Goal: Find specific page/section: Find specific page/section

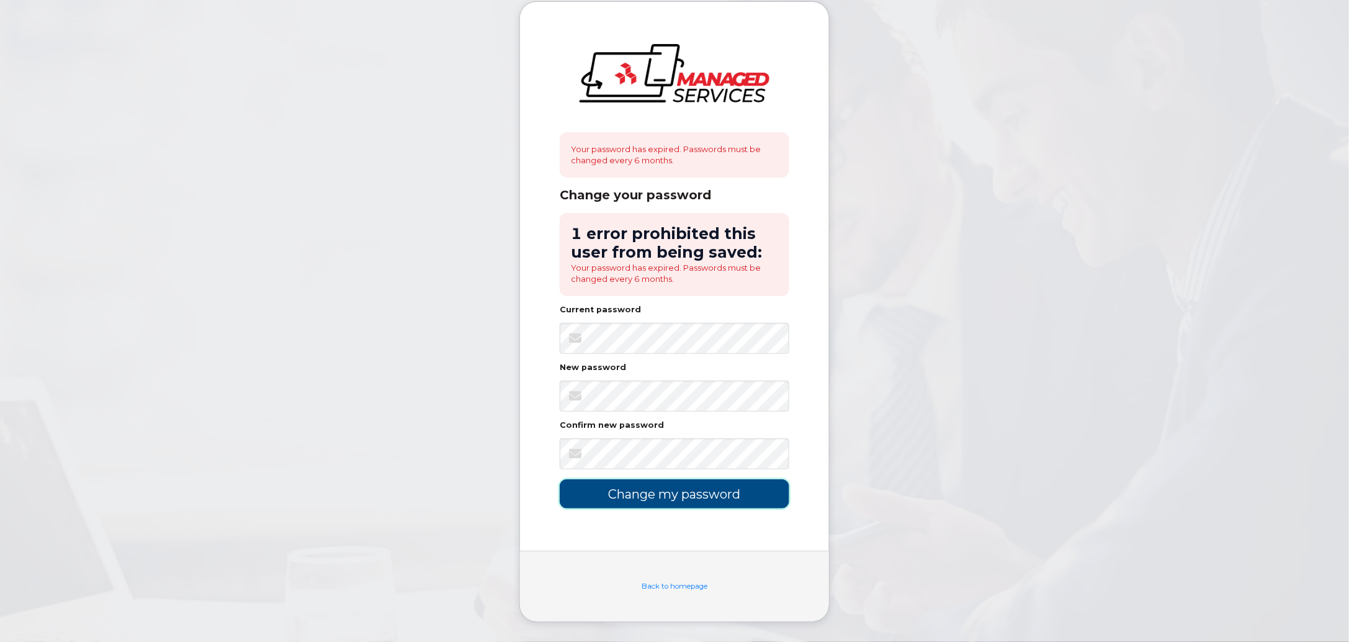
click at [592, 496] on input "Change my password" at bounding box center [675, 493] width 230 height 29
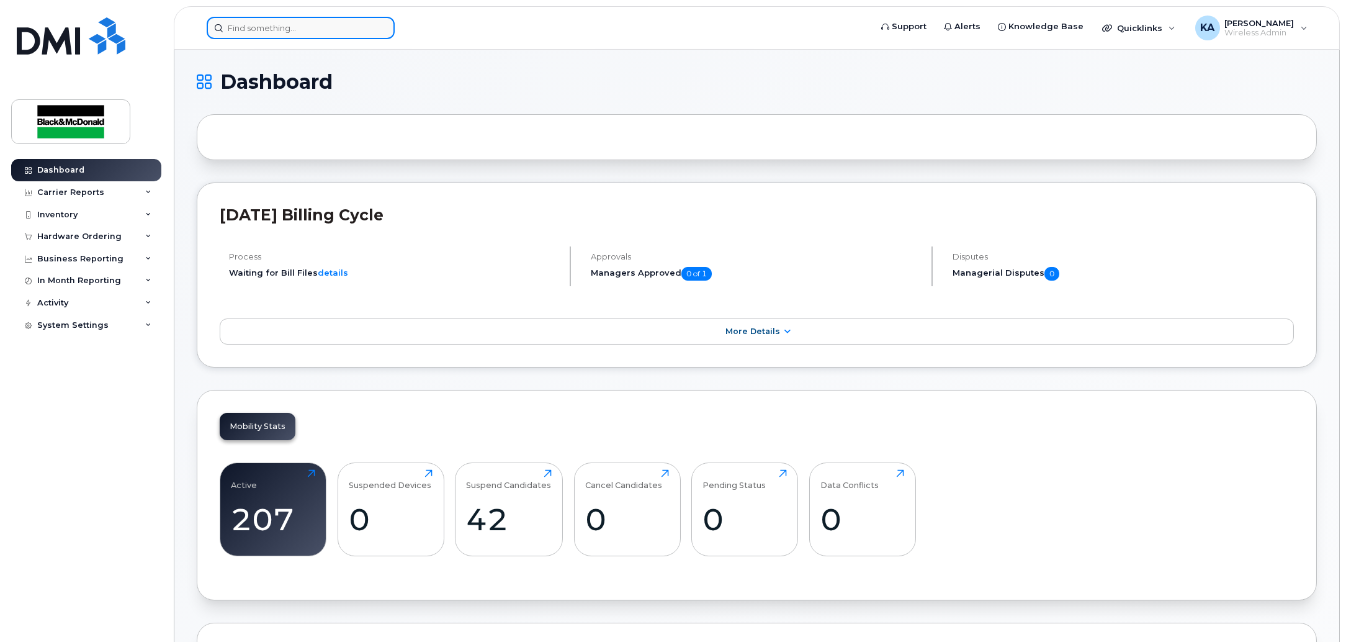
click at [355, 31] on input at bounding box center [301, 28] width 188 height 22
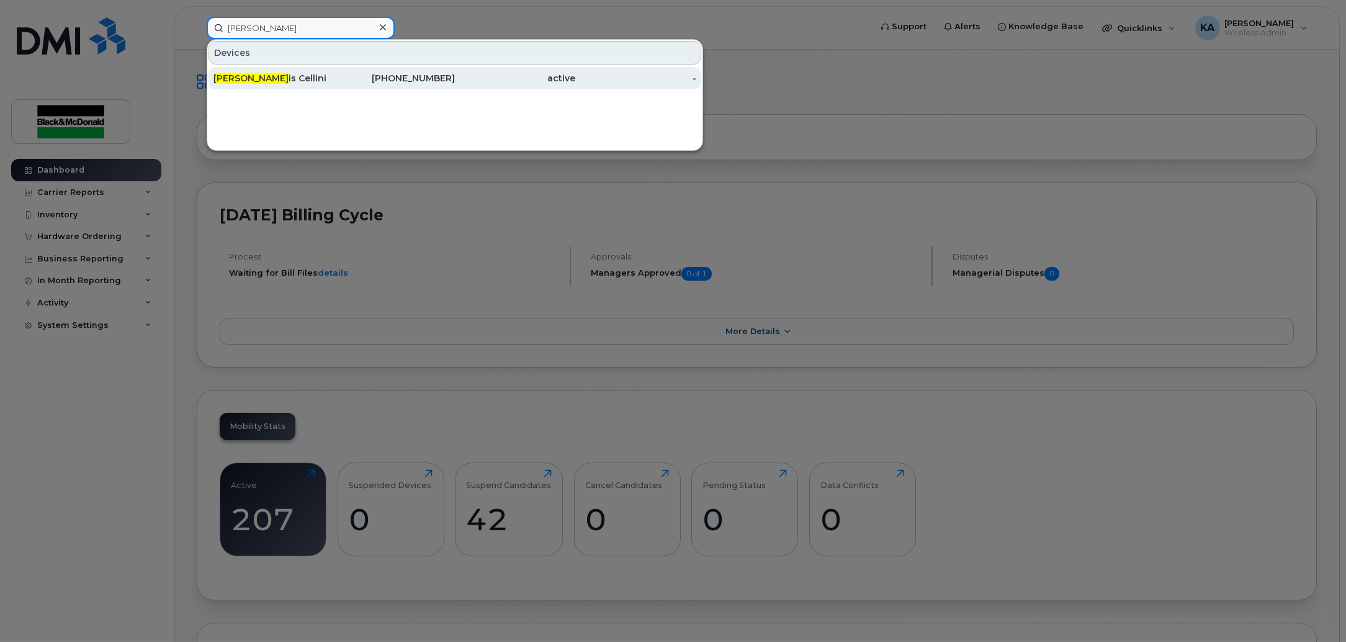
type input "kurt"
click at [440, 79] on div "519-465-4943" at bounding box center [394, 78] width 121 height 12
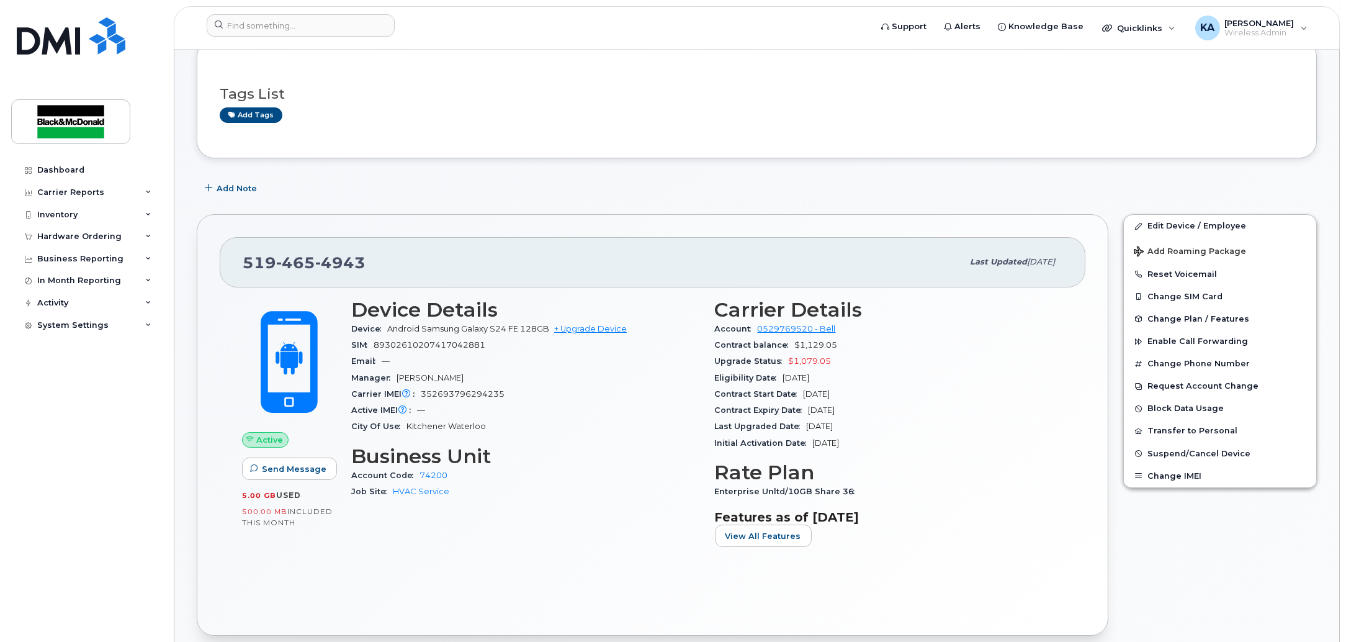
scroll to position [155, 0]
